Goal: Find specific page/section: Find specific page/section

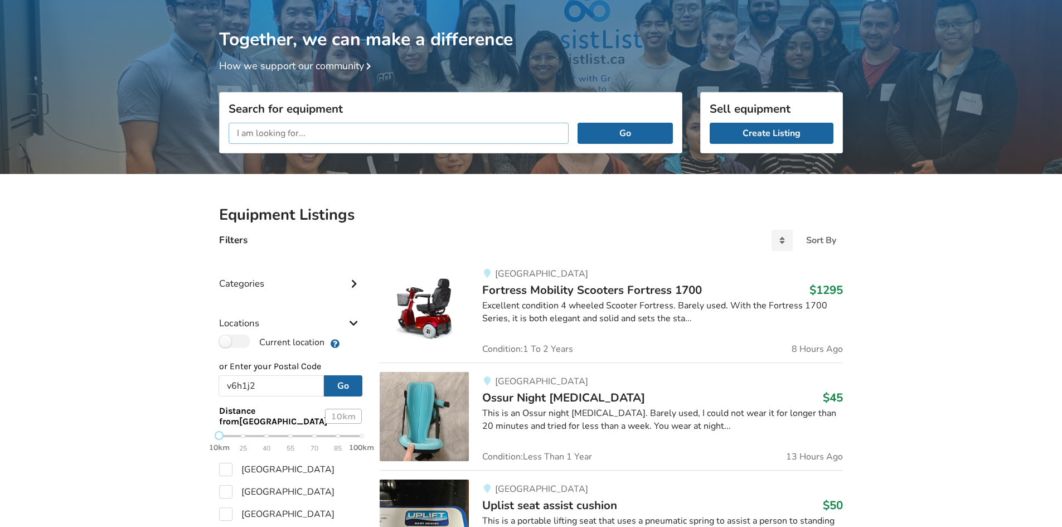
click at [324, 139] on input "text" at bounding box center [399, 133] width 340 height 21
click at [578, 123] on button "Go" at bounding box center [625, 133] width 95 height 21
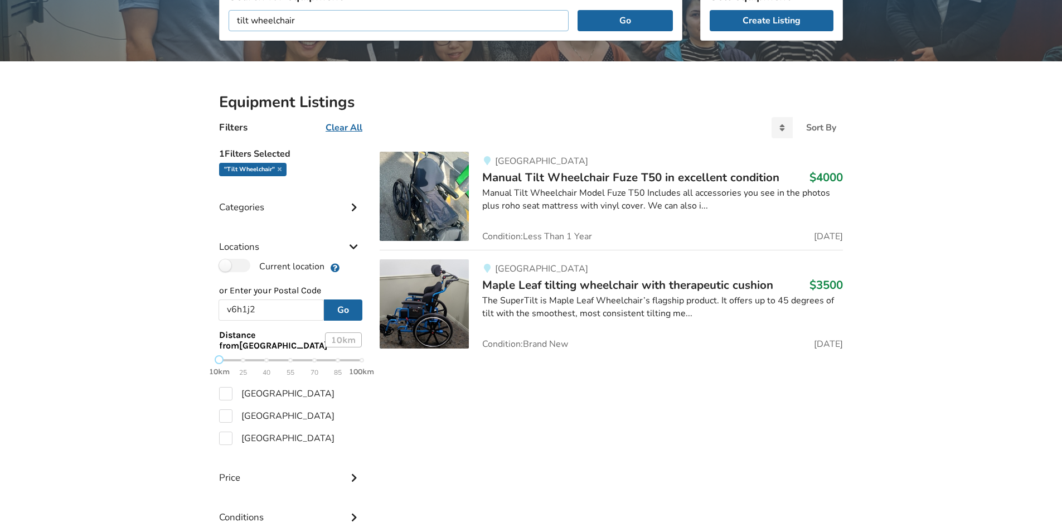
scroll to position [171, 0]
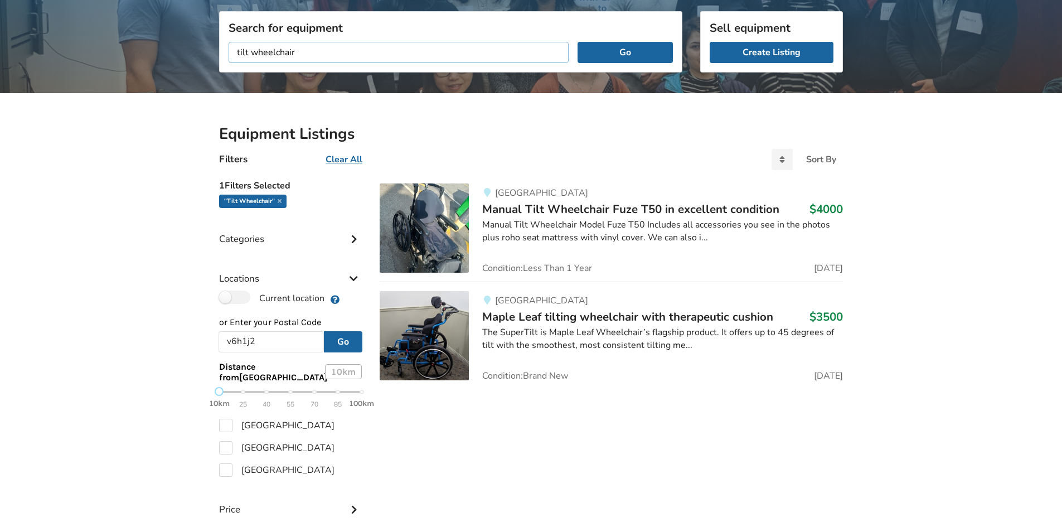
drag, startPoint x: 333, startPoint y: 26, endPoint x: 93, endPoint y: 7, distance: 241.1
click at [93, 7] on div "Together, we can make a difference How we support our community Search for equi…" at bounding box center [531, 297] width 1062 height 756
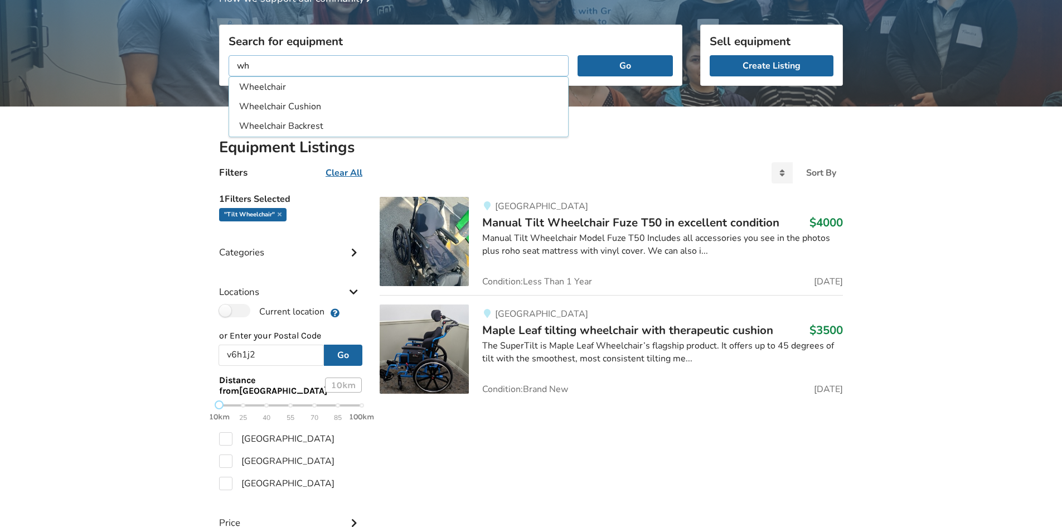
type input "wh"
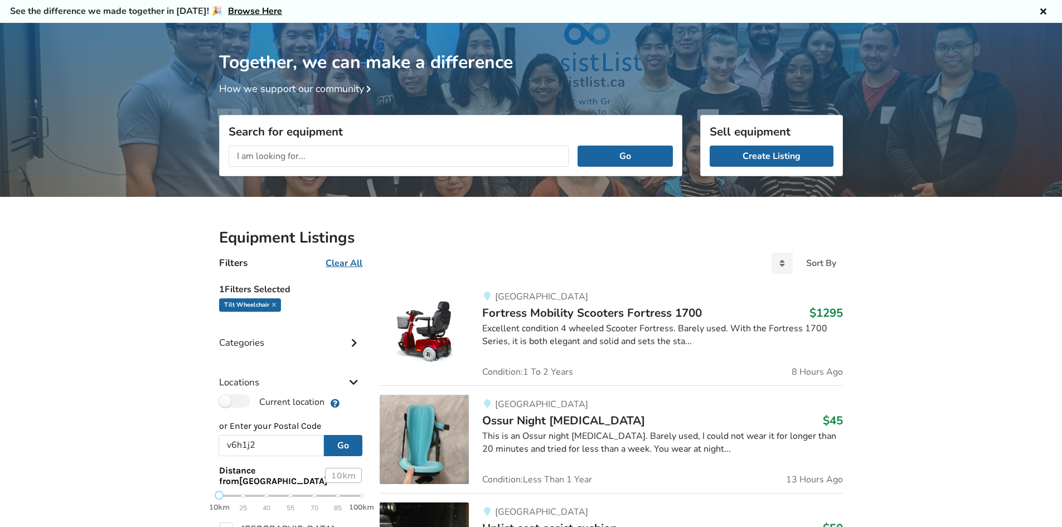
scroll to position [36, 0]
drag, startPoint x: 335, startPoint y: 156, endPoint x: 282, endPoint y: 154, distance: 53.6
click at [282, 154] on input "text" at bounding box center [399, 156] width 340 height 21
click at [273, 154] on input "text" at bounding box center [399, 156] width 340 height 21
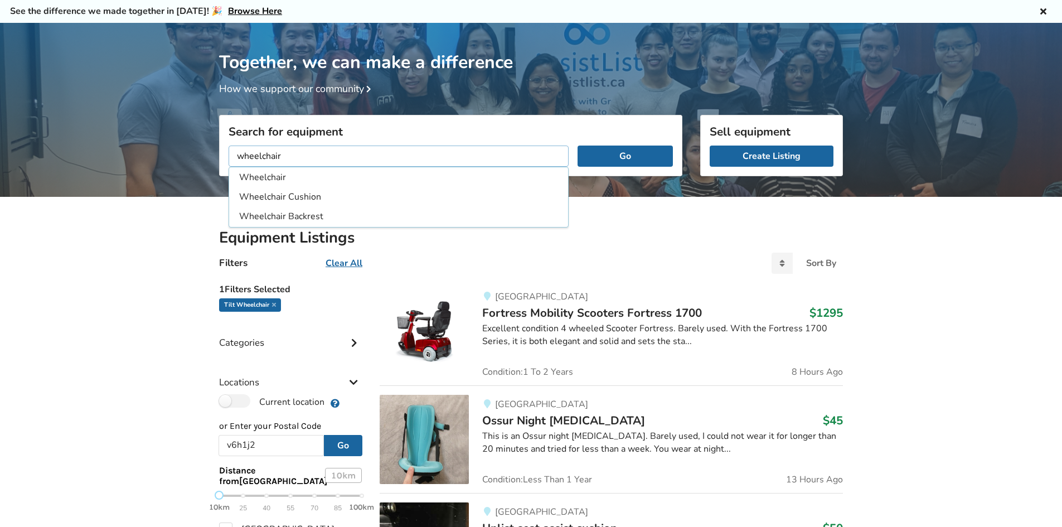
type input "wheelchair"
click at [578, 146] on button "Go" at bounding box center [625, 156] width 95 height 21
